Goal: Find specific page/section: Find specific page/section

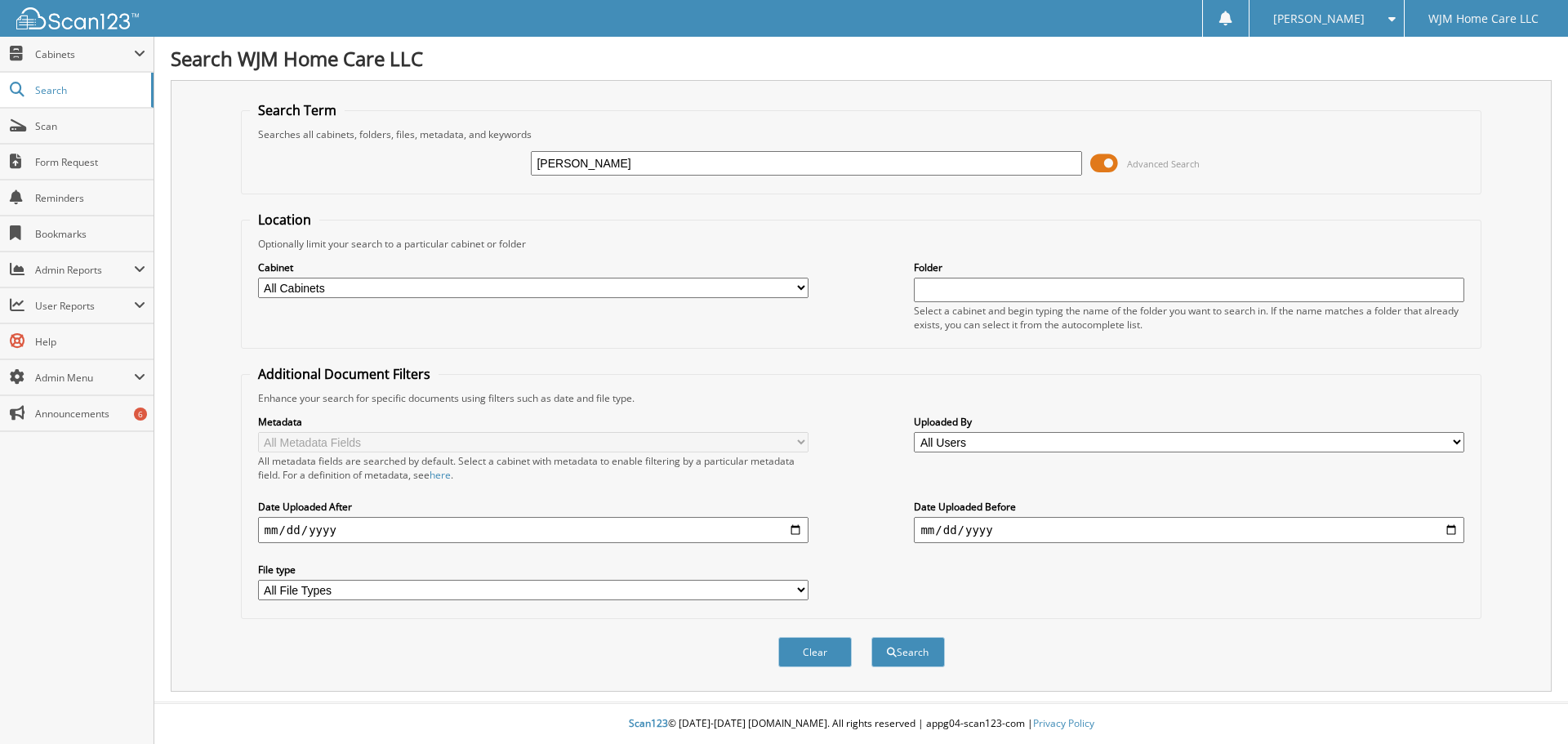
type input "[PERSON_NAME]"
click at [871, 637] on button "Search" at bounding box center [908, 652] width 74 height 30
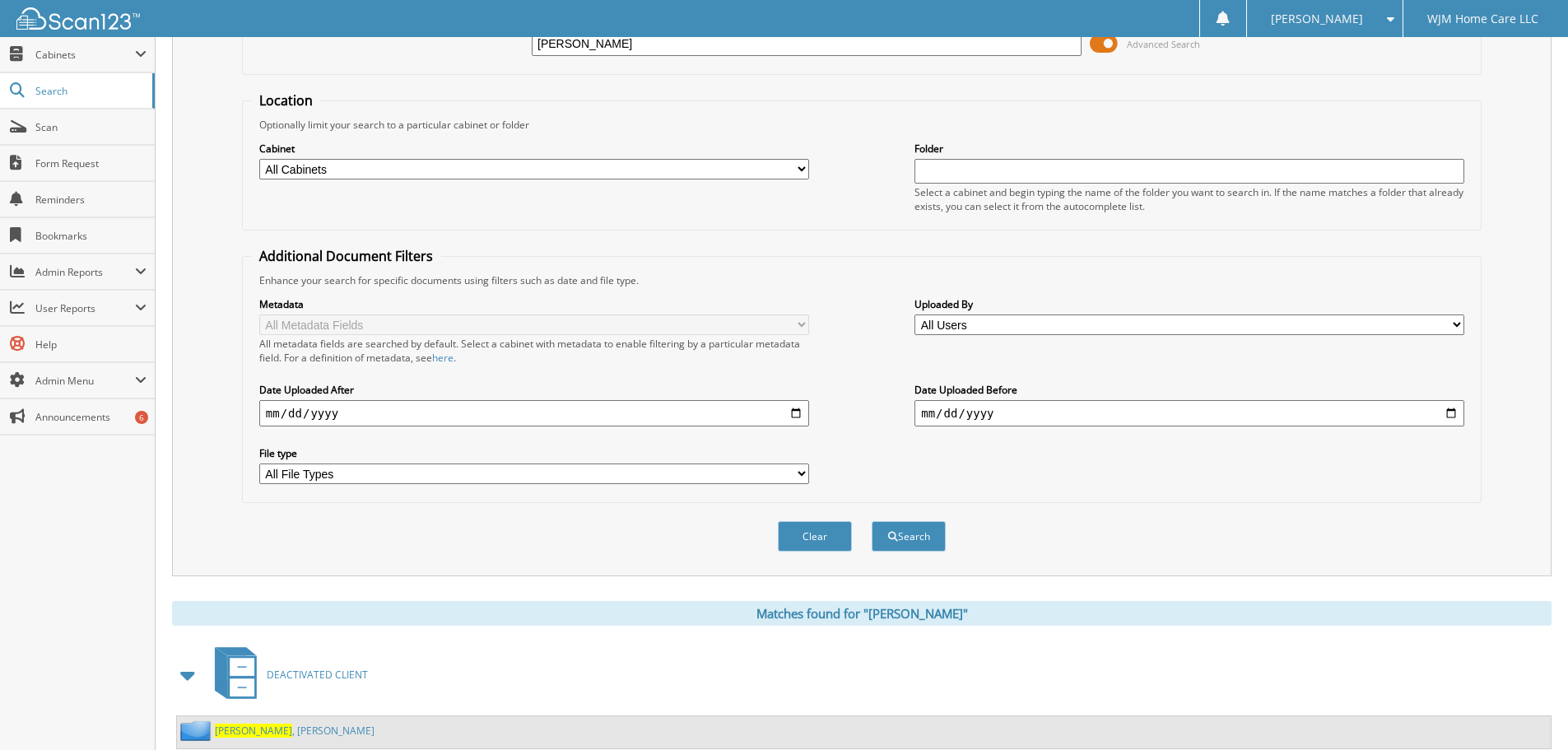
scroll to position [285, 0]
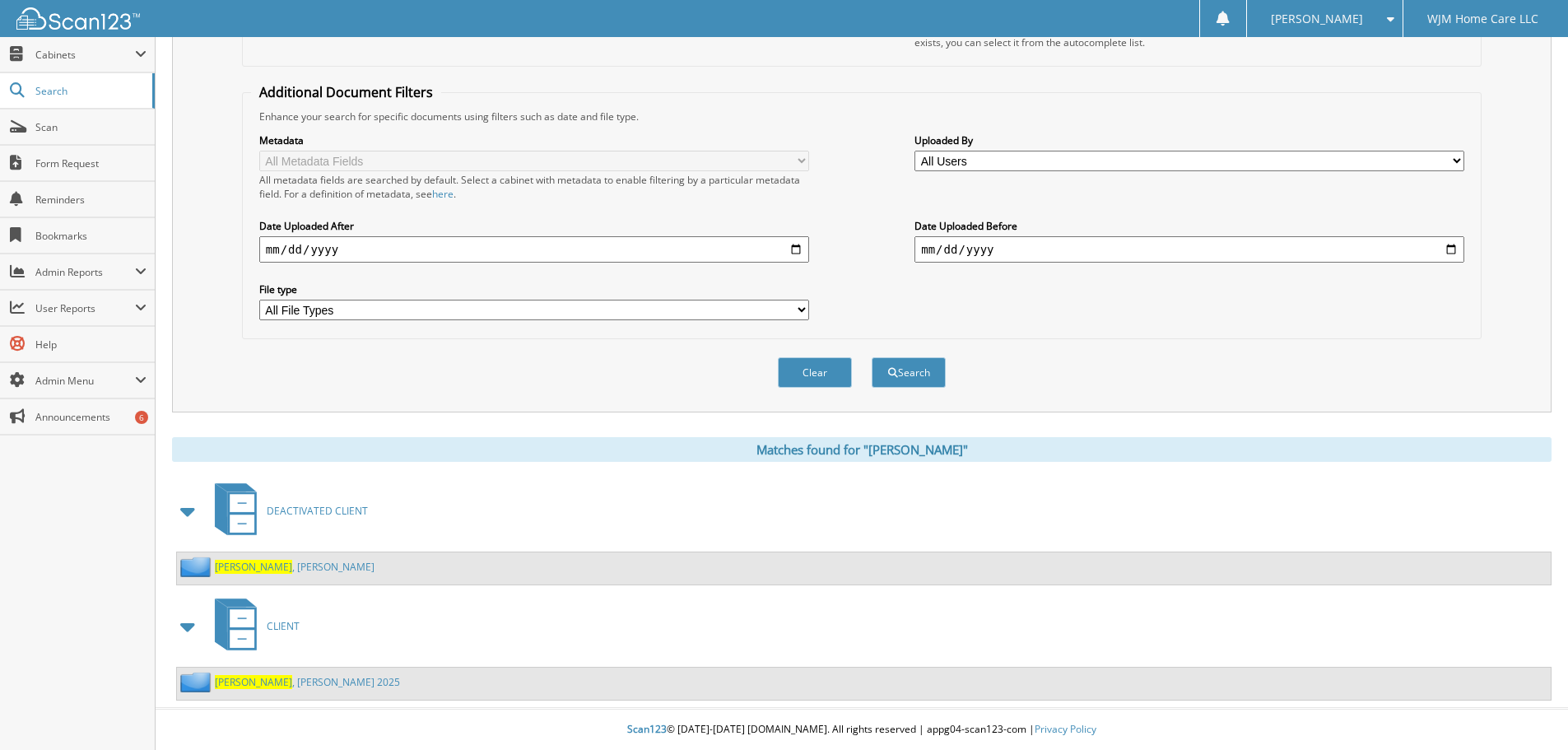
click at [262, 685] on link "[PERSON_NAME] 2025" at bounding box center [307, 681] width 185 height 14
